Goal: Transaction & Acquisition: Purchase product/service

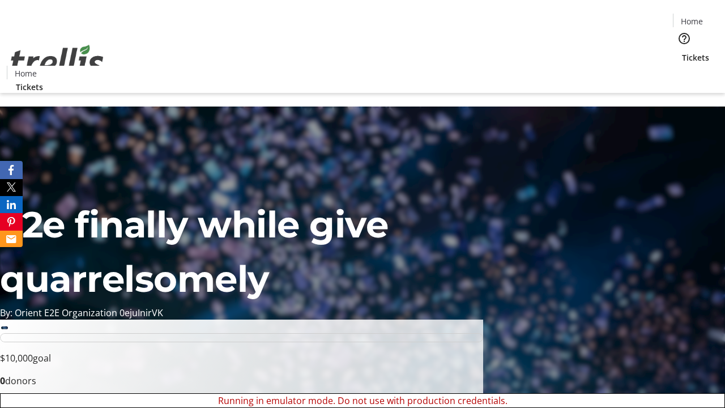
click at [693, 17] on span "Sign Up" at bounding box center [697, 16] width 33 height 14
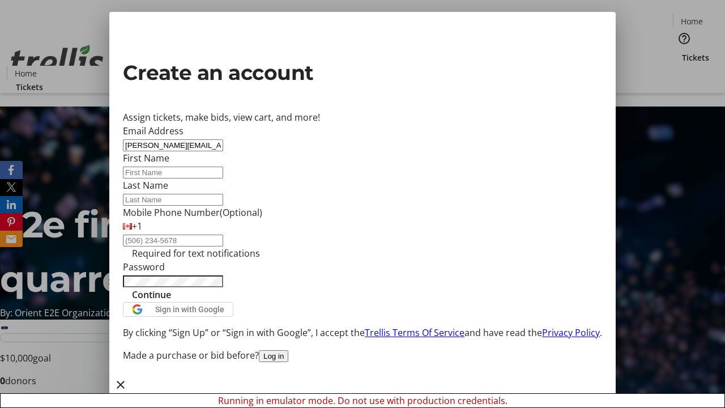
type input "[PERSON_NAME][EMAIL_ADDRESS][PERSON_NAME][DOMAIN_NAME]"
type input "[PERSON_NAME]"
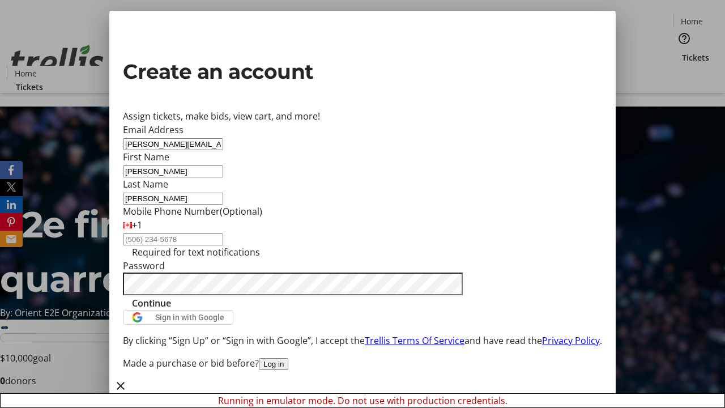
click at [171, 310] on span "Continue" at bounding box center [151, 303] width 39 height 14
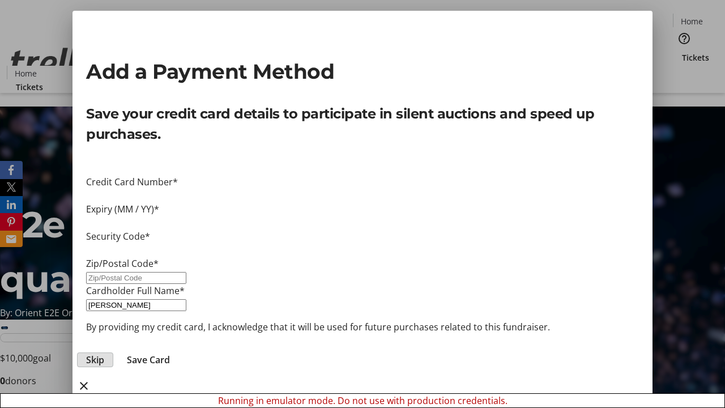
click at [104, 353] on span "Skip" at bounding box center [95, 360] width 18 height 14
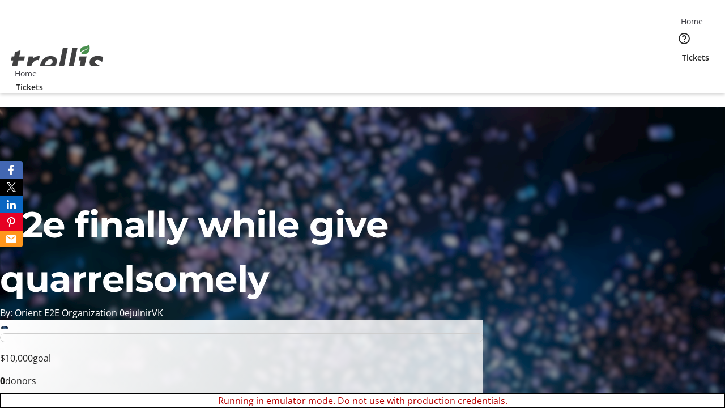
click at [682, 52] on span "Tickets" at bounding box center [695, 58] width 27 height 12
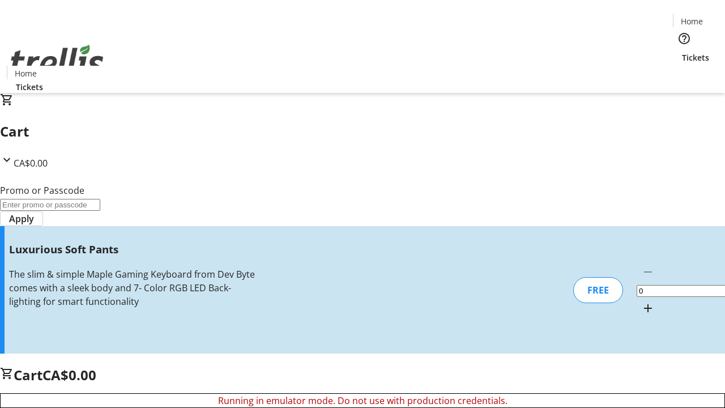
click at [641, 301] on mat-icon "Increment by one" at bounding box center [648, 308] width 14 height 14
type input "1"
